Goal: Task Accomplishment & Management: Manage account settings

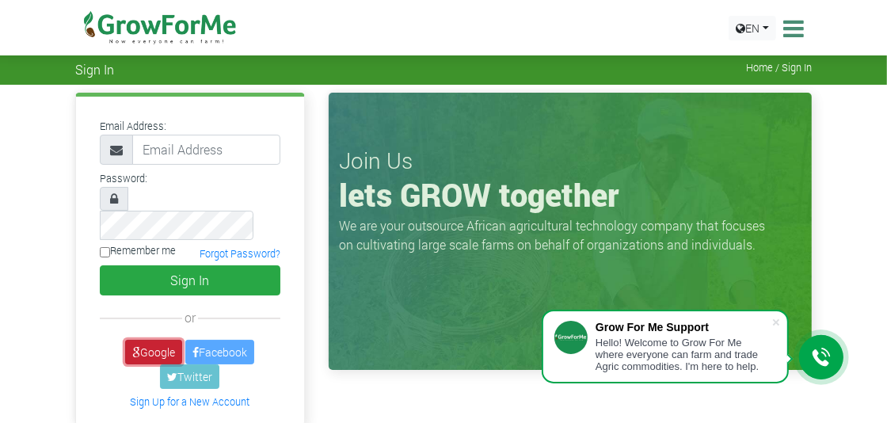
click at [162, 340] on link "Google" at bounding box center [153, 352] width 57 height 25
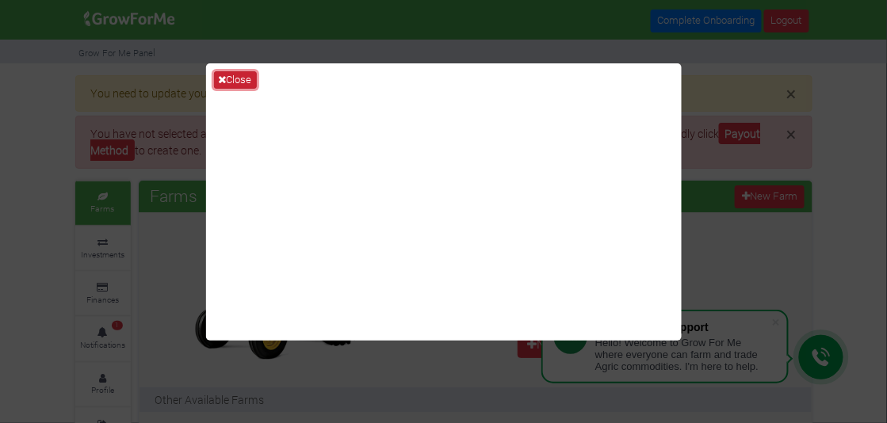
click at [238, 79] on button "Close" at bounding box center [235, 79] width 43 height 17
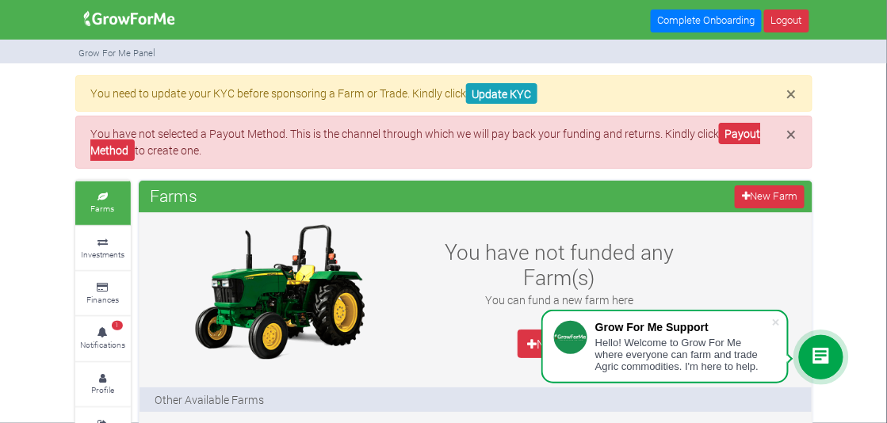
scroll to position [13, 0]
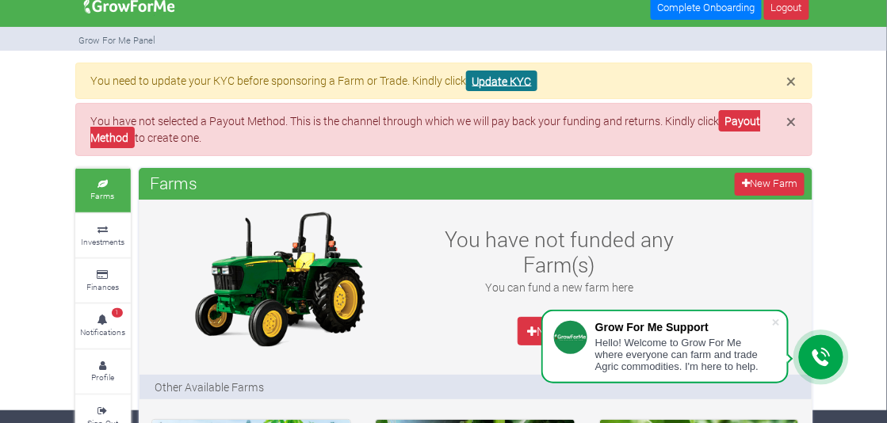
click at [509, 79] on link "Update KYC" at bounding box center [501, 81] width 71 height 21
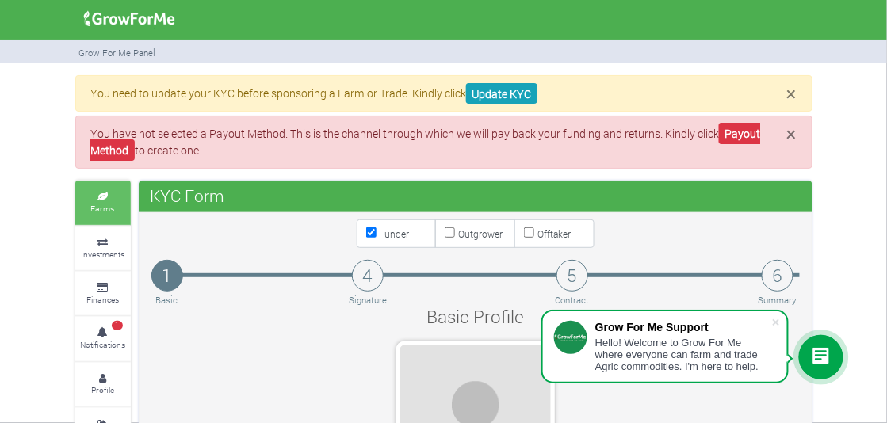
click at [100, 200] on link "Farms" at bounding box center [102, 203] width 55 height 44
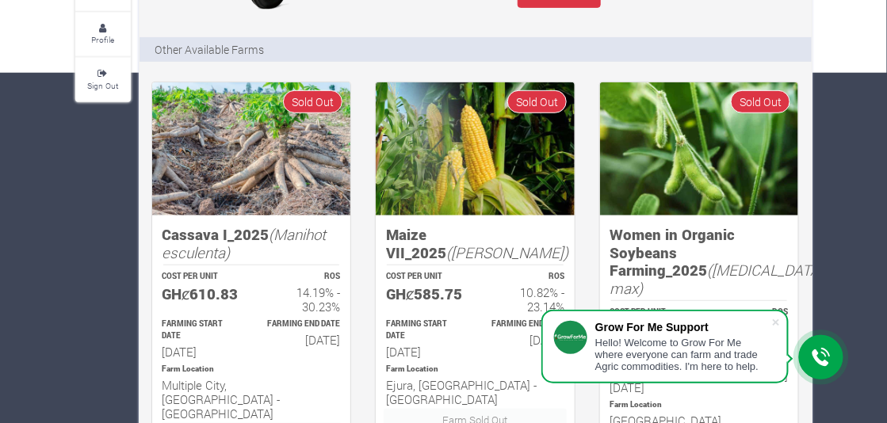
scroll to position [358, 0]
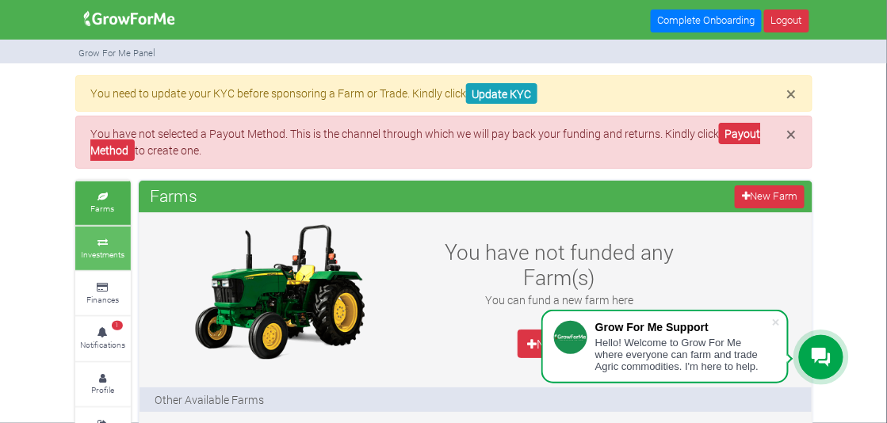
click at [108, 250] on small "Investments" at bounding box center [103, 254] width 44 height 11
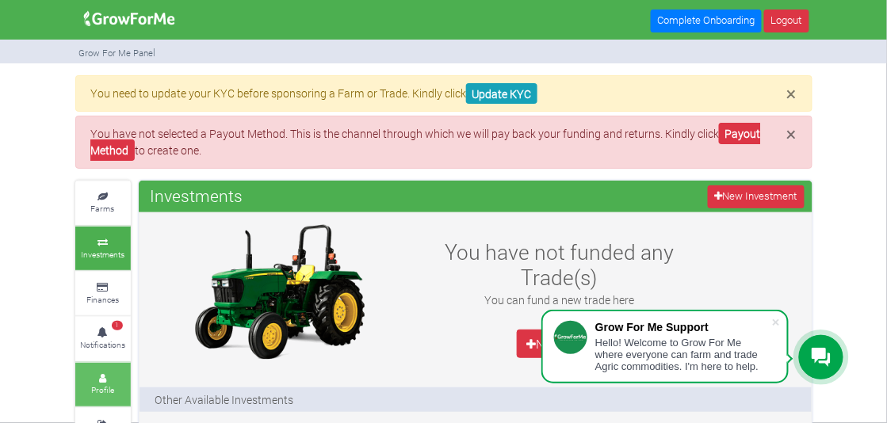
click at [116, 375] on icon at bounding box center [103, 379] width 48 height 8
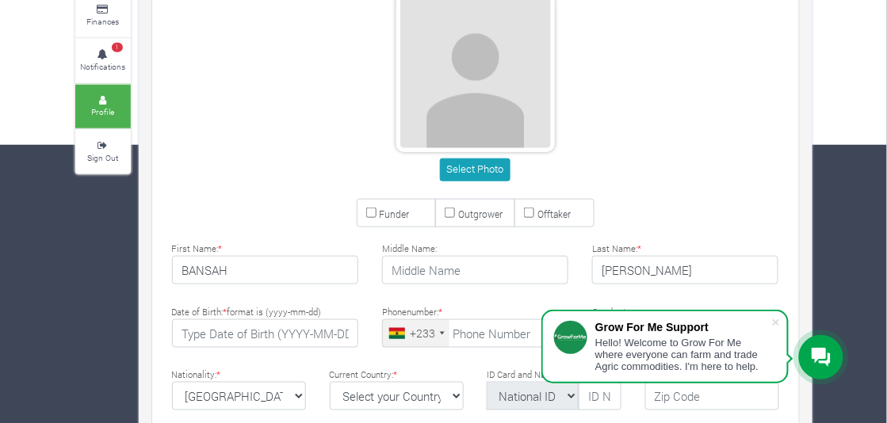
scroll to position [268, 0]
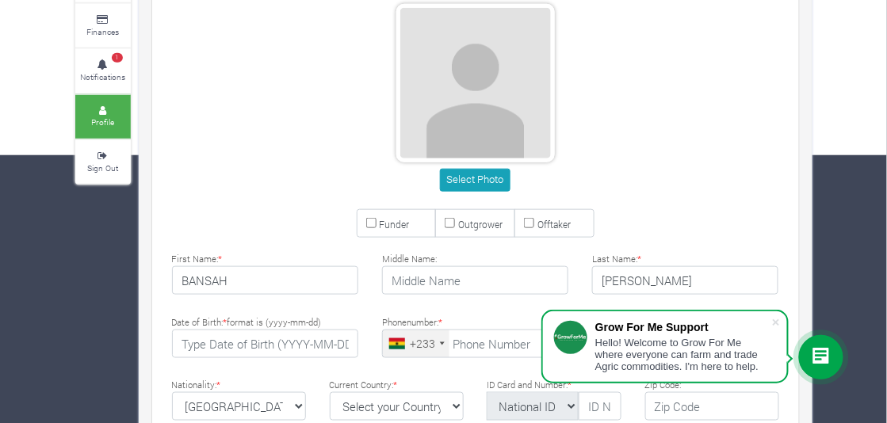
click at [370, 221] on input "Funder" at bounding box center [371, 223] width 10 height 10
checkbox input "true"
drag, startPoint x: 883, startPoint y: 212, endPoint x: 884, endPoint y: 227, distance: 15.1
click at [884, 227] on div "× You need to update your KYC before sponsoring a Farm or Trade. Kindly click U…" at bounding box center [443, 307] width 887 height 1001
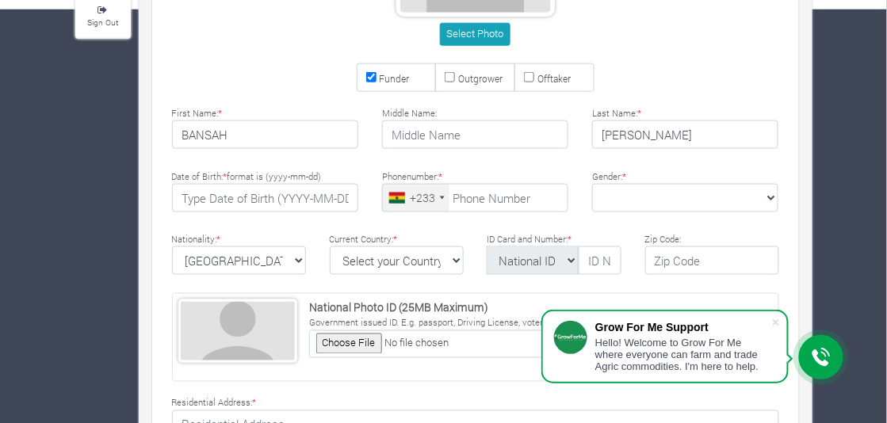
scroll to position [423, 0]
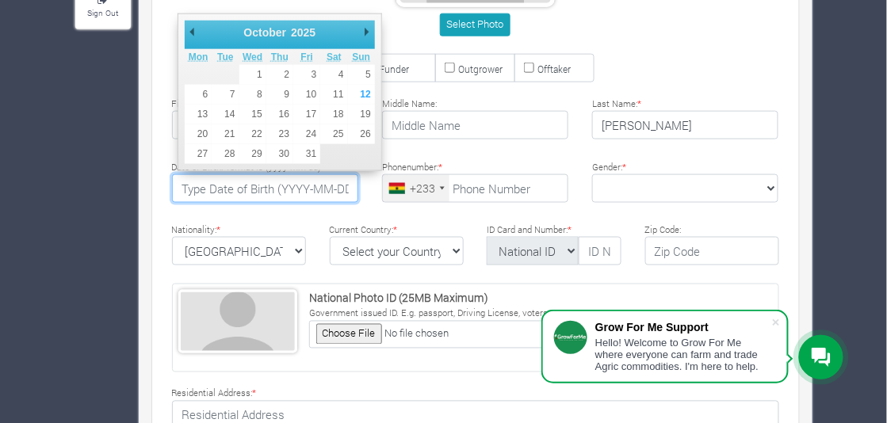
click at [334, 188] on input "text" at bounding box center [265, 188] width 186 height 29
type input "2025-09-09"
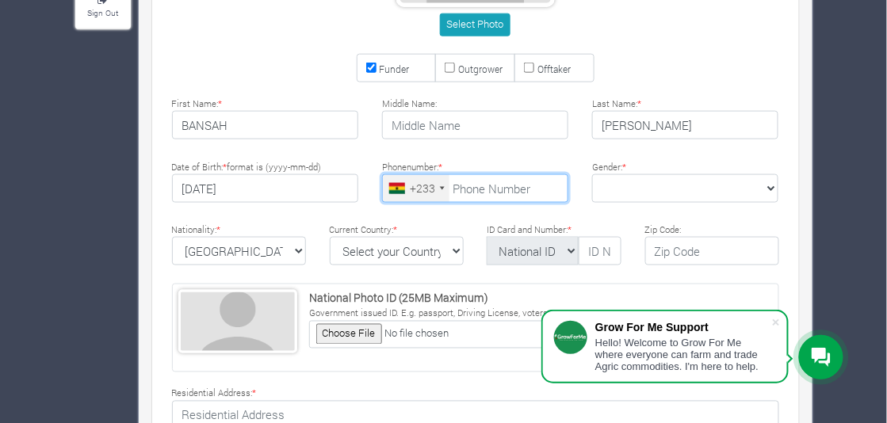
click at [483, 191] on input "tel" at bounding box center [475, 188] width 186 height 29
type input "26 801 9772"
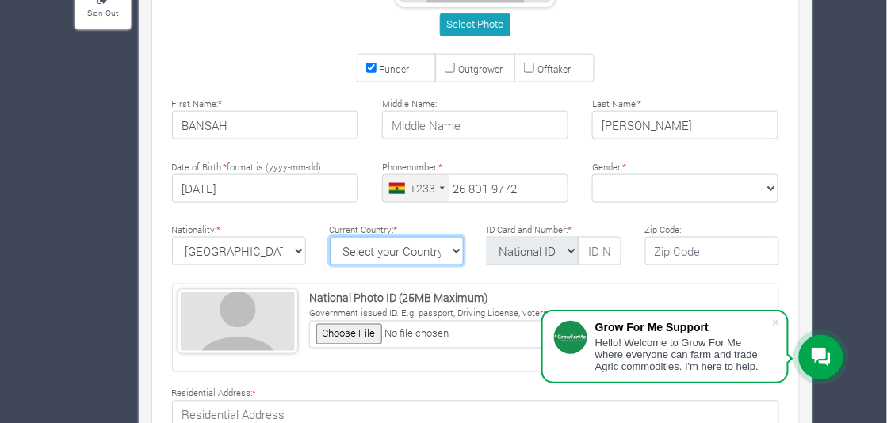
select select "Ghana"
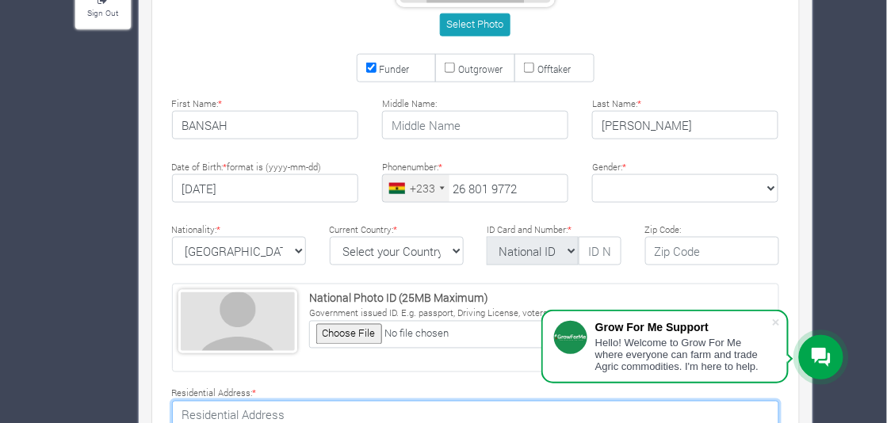
type textarea "Accra"
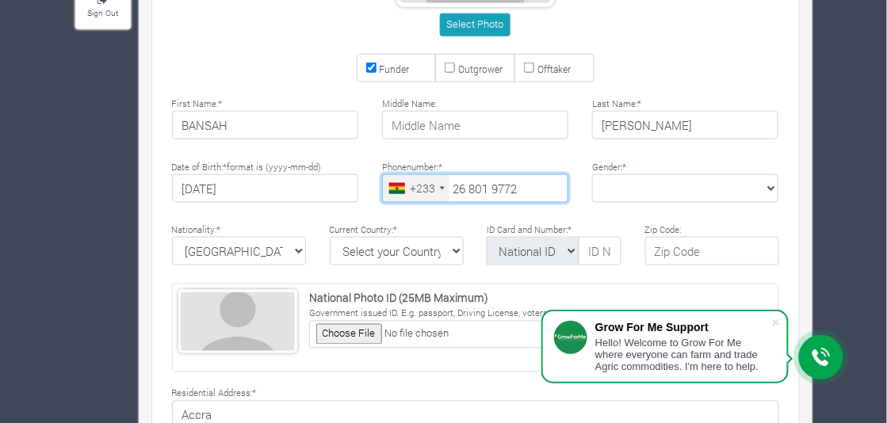
click at [528, 187] on input "26 801 9772" at bounding box center [475, 188] width 186 height 29
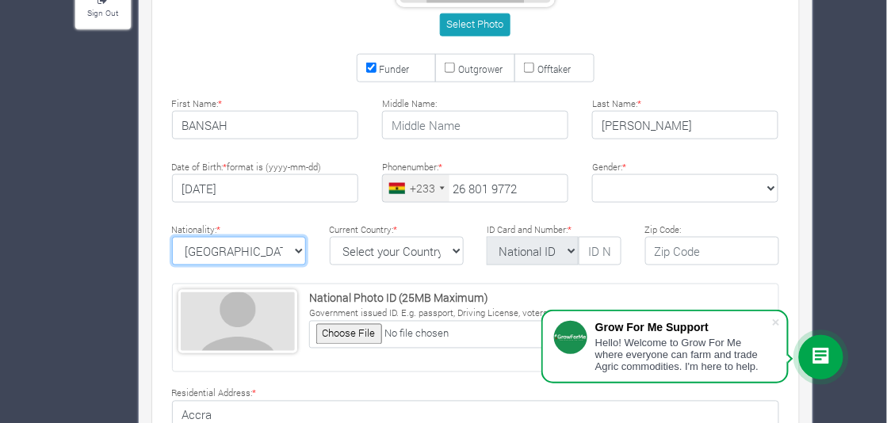
click at [249, 252] on select "Ghana Afghanistan Albania Algeria American Samoa Andorra Angola Anguilla Antigu…" at bounding box center [239, 251] width 134 height 29
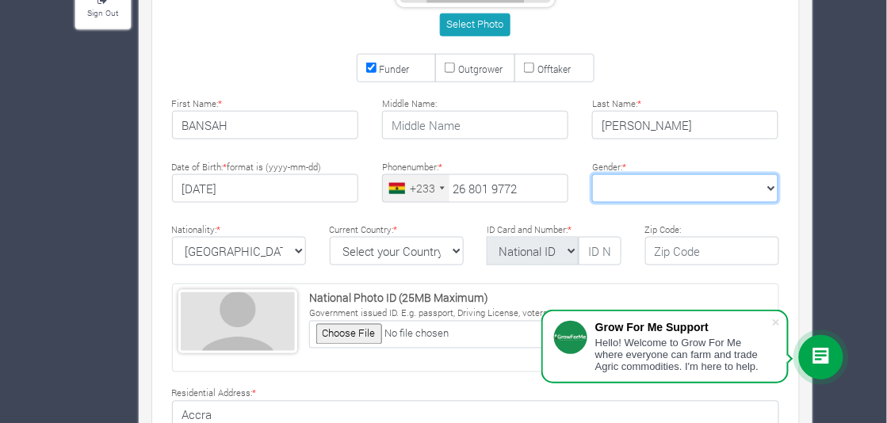
click at [678, 186] on select "Female Male" at bounding box center [685, 188] width 186 height 29
select select "Male"
click at [592, 174] on select "Female Male" at bounding box center [685, 188] width 186 height 29
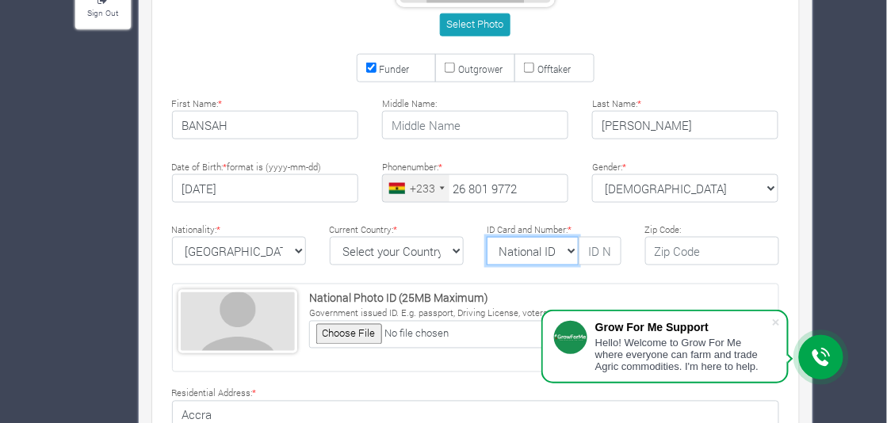
click at [577, 250] on select "National ID Ghana ID Passport Drivers" at bounding box center [532, 251] width 93 height 29
select select "Ghana ID"
click at [486, 237] on select "National ID Ghana ID Passport Drivers" at bounding box center [532, 251] width 93 height 29
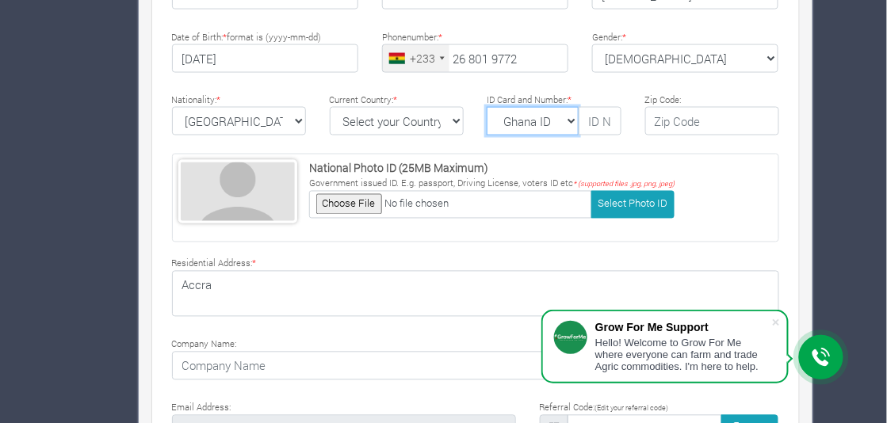
scroll to position [555, 0]
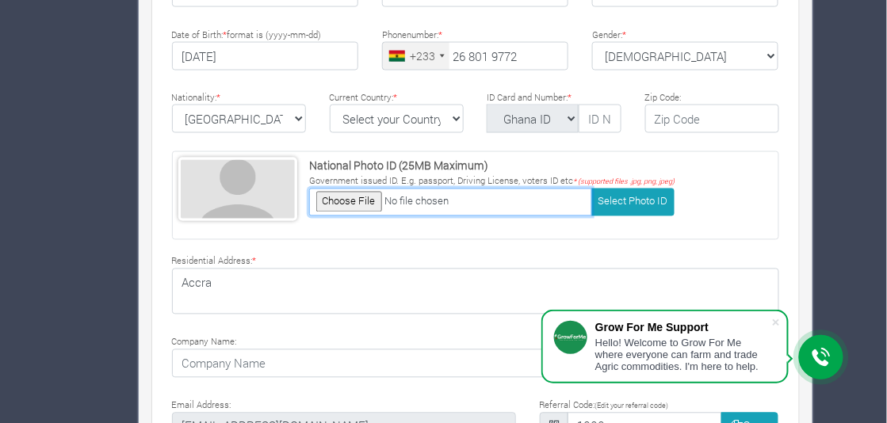
click at [357, 194] on input "file" at bounding box center [450, 203] width 283 height 28
click at [334, 191] on input "file" at bounding box center [450, 203] width 283 height 28
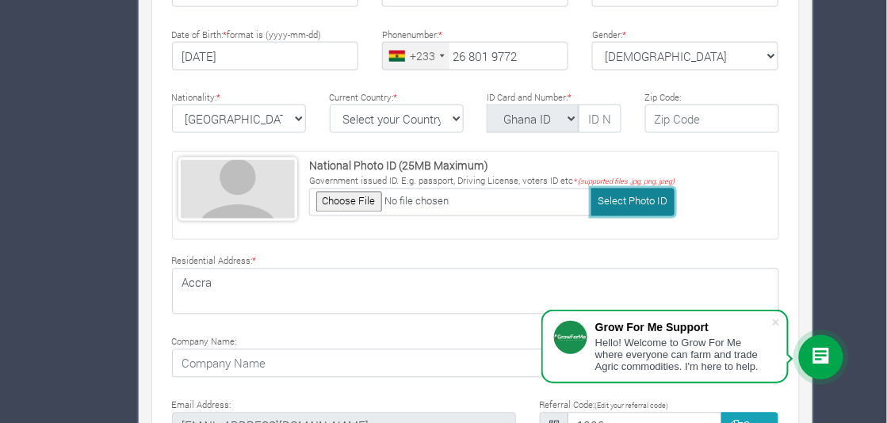
click at [609, 192] on button "Select Photo ID" at bounding box center [632, 203] width 83 height 28
click at [776, 322] on span at bounding box center [776, 323] width 16 height 16
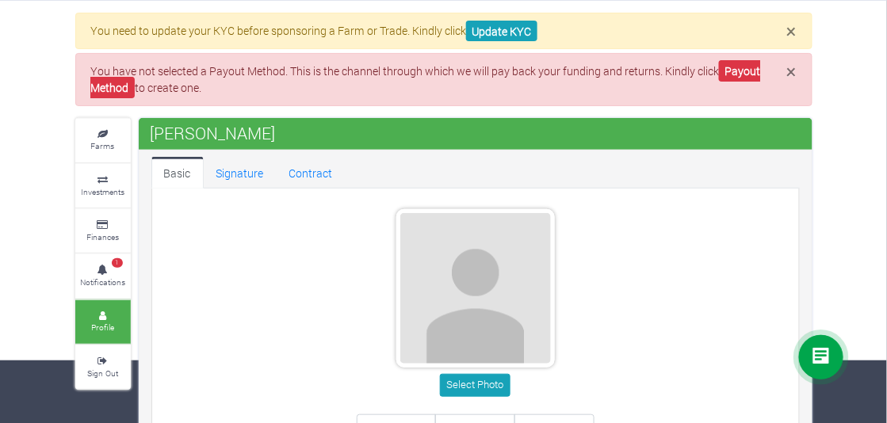
scroll to position [65, 0]
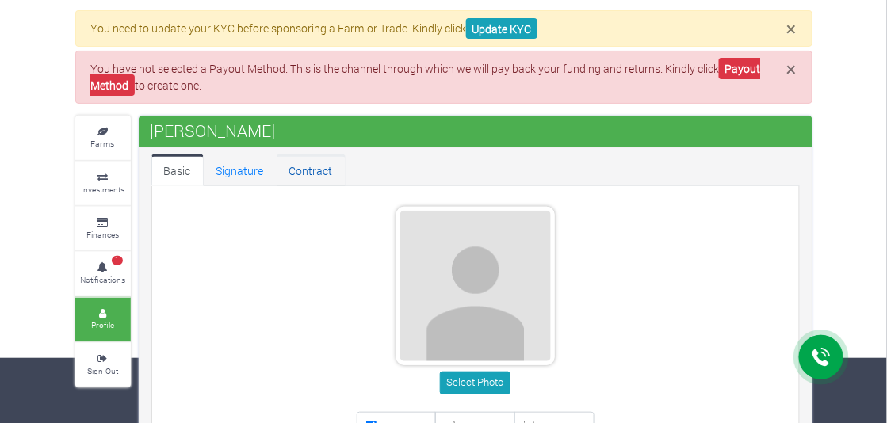
click at [303, 163] on link "Contract" at bounding box center [311, 171] width 69 height 32
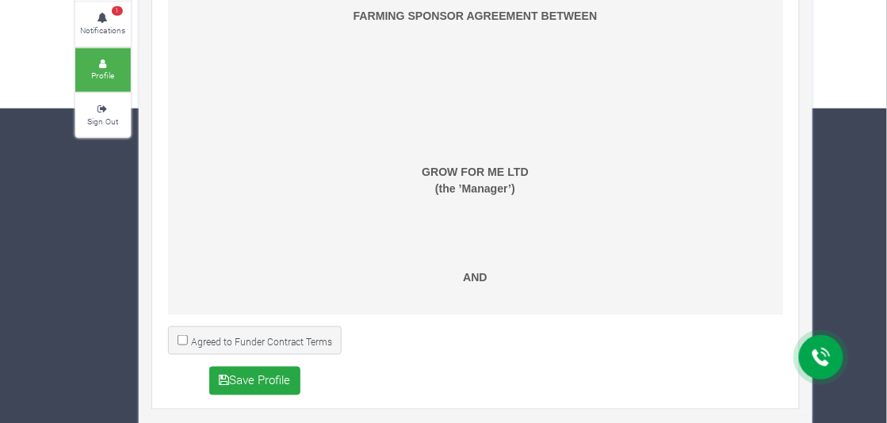
click at [853, 155] on div "× You need to update your KYC before sponsoring a Farm or Trade. Kindly click U…" at bounding box center [443, 95] width 887 height 668
click at [837, 106] on div "× You need to update your KYC before sponsoring a Farm or Trade. Kindly click U…" at bounding box center [443, 95] width 887 height 668
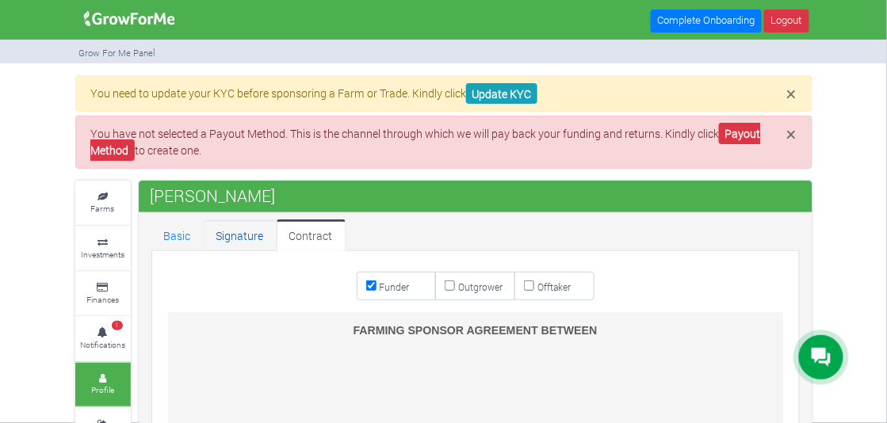
click at [235, 231] on link "Signature" at bounding box center [240, 235] width 73 height 32
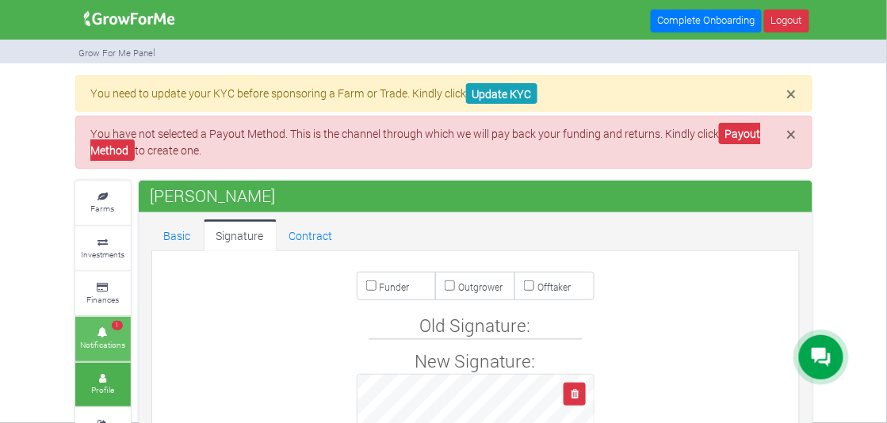
click at [110, 332] on icon at bounding box center [103, 333] width 48 height 8
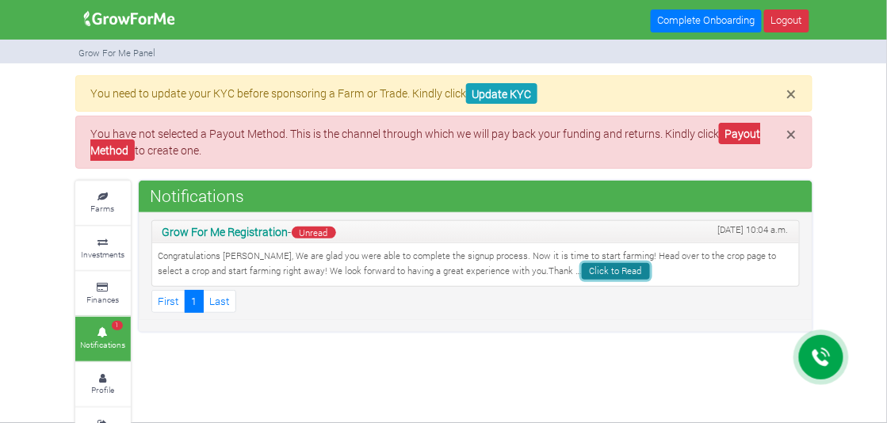
click at [582, 268] on link "Click to Read" at bounding box center [616, 271] width 68 height 17
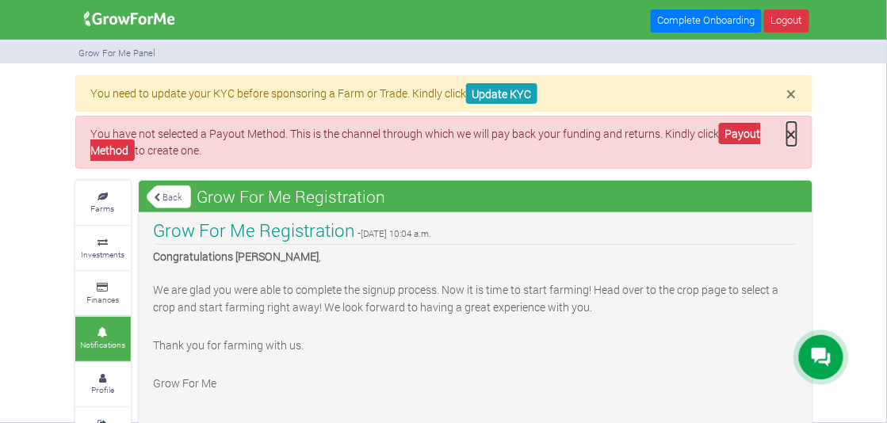
click at [795, 134] on span "×" at bounding box center [792, 134] width 10 height 24
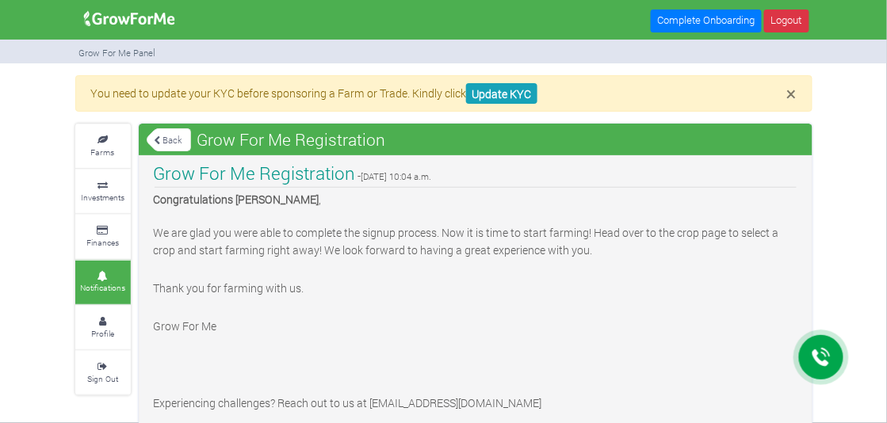
click at [166, 136] on link "Back" at bounding box center [169, 140] width 44 height 26
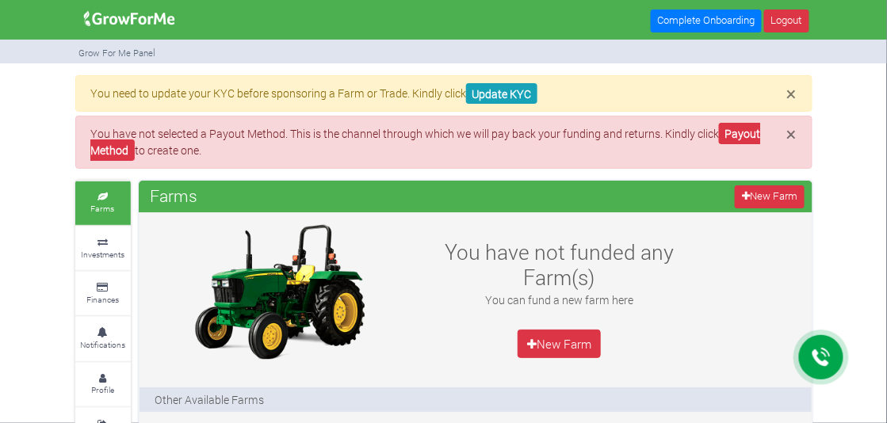
drag, startPoint x: 686, startPoint y: 1, endPoint x: 875, endPoint y: 101, distance: 213.7
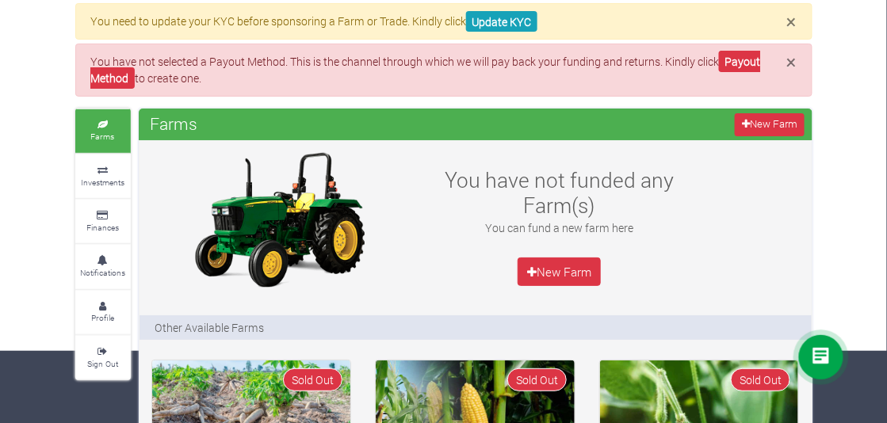
scroll to position [71, 0]
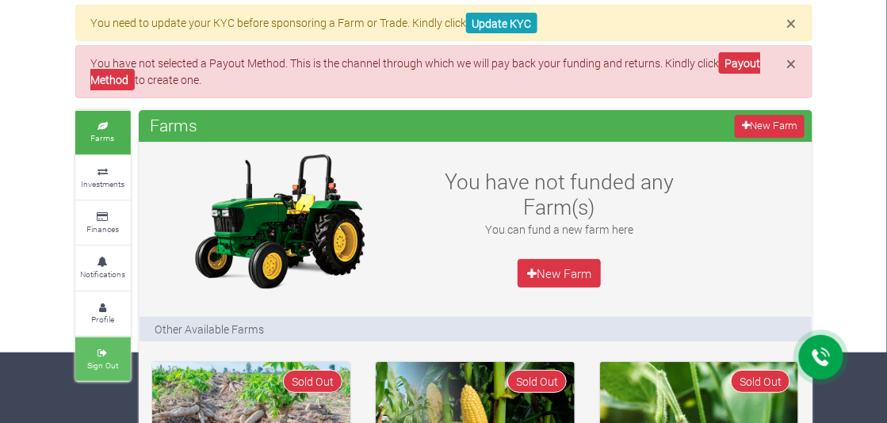
click at [104, 349] on icon at bounding box center [103, 353] width 48 height 8
